Goal: Ask a question

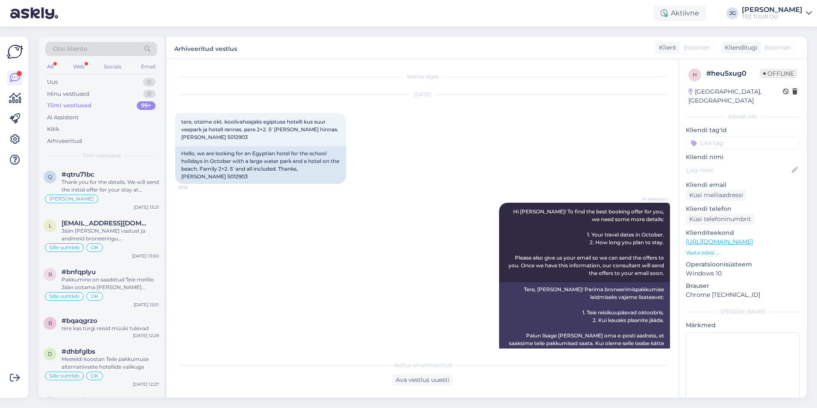
scroll to position [182, 0]
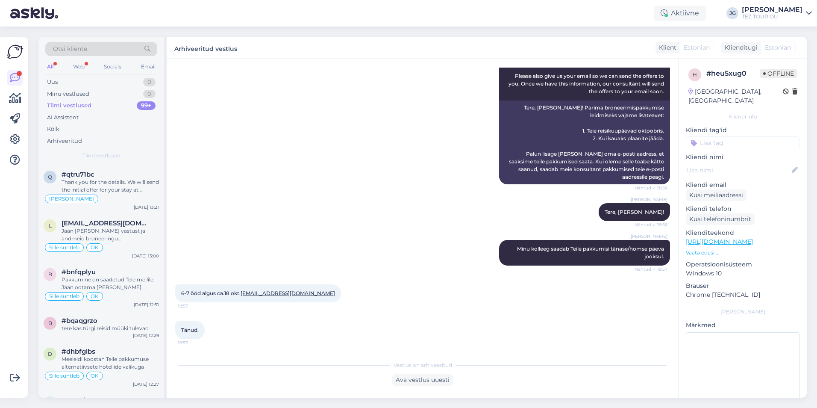
click at [83, 105] on div "Tiimi vestlused" at bounding box center [69, 105] width 44 height 9
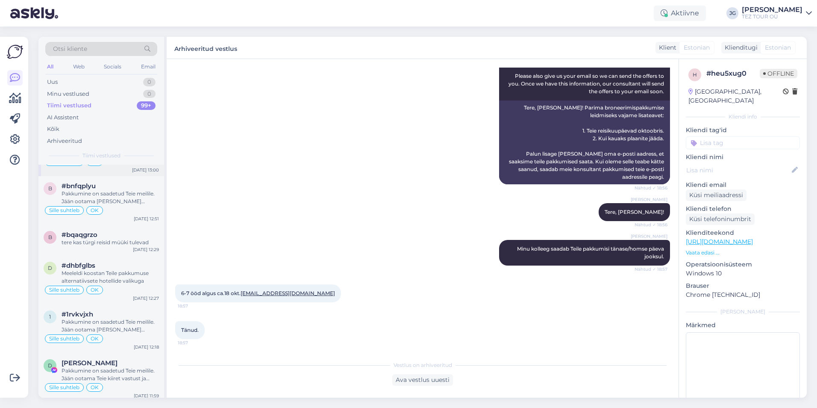
scroll to position [128, 0]
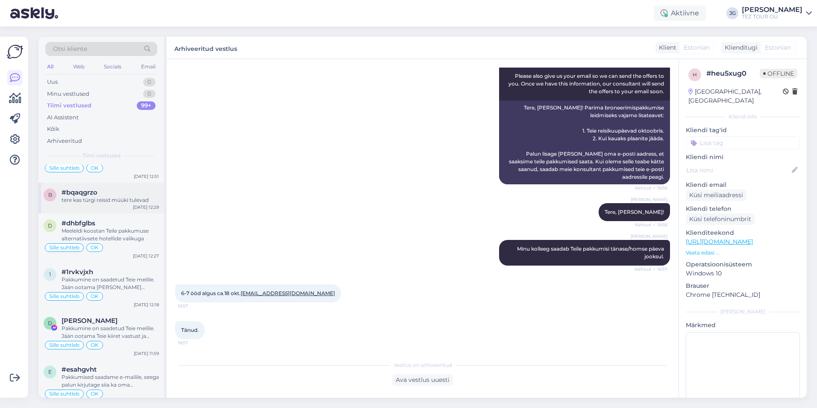
click at [114, 199] on div "tere kas türgi reisid müüki tulevad" at bounding box center [110, 200] width 97 height 8
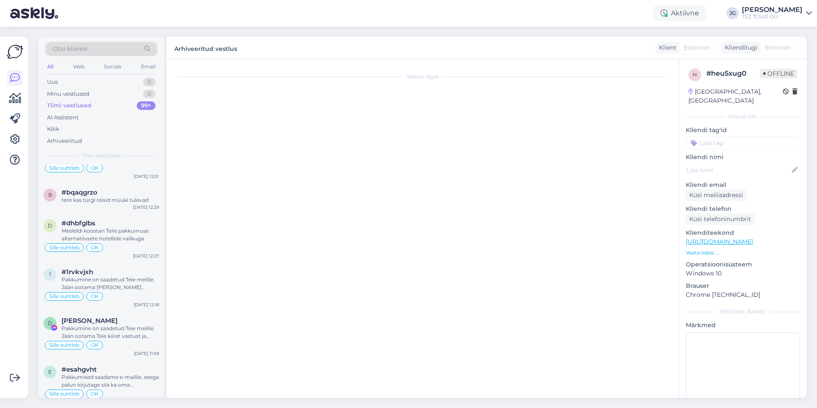
scroll to position [260, 0]
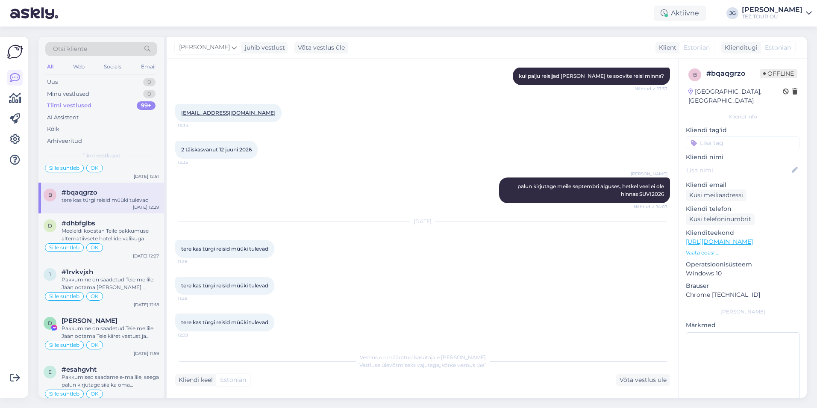
click at [715, 137] on input at bounding box center [743, 142] width 114 height 13
type input "щ"
type input "ol"
click at [739, 161] on div "[PERSON_NAME]" at bounding box center [742, 165] width 53 height 9
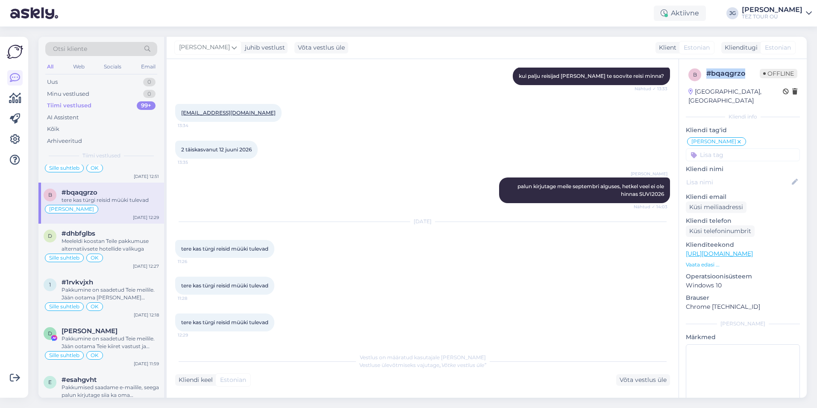
drag, startPoint x: 745, startPoint y: 69, endPoint x: 707, endPoint y: 75, distance: 38.9
type textarea "#bqaqgrzo"
click at [707, 75] on div "# bqaqgrzo" at bounding box center [733, 73] width 53 height 10
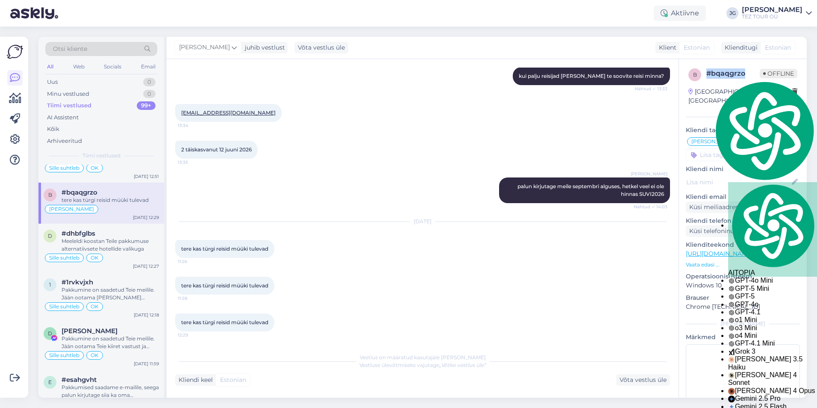
copy div "# bqaqgrzo"
click at [15, 265] on div at bounding box center [15, 217] width 16 height 347
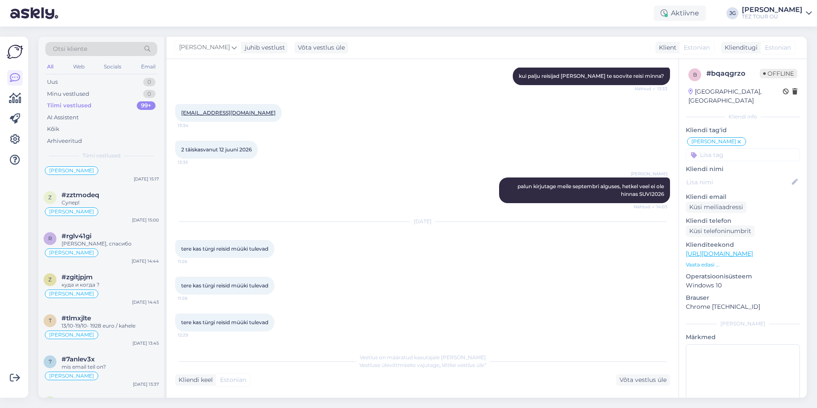
scroll to position [2180, 0]
